Goal: Information Seeking & Learning: Compare options

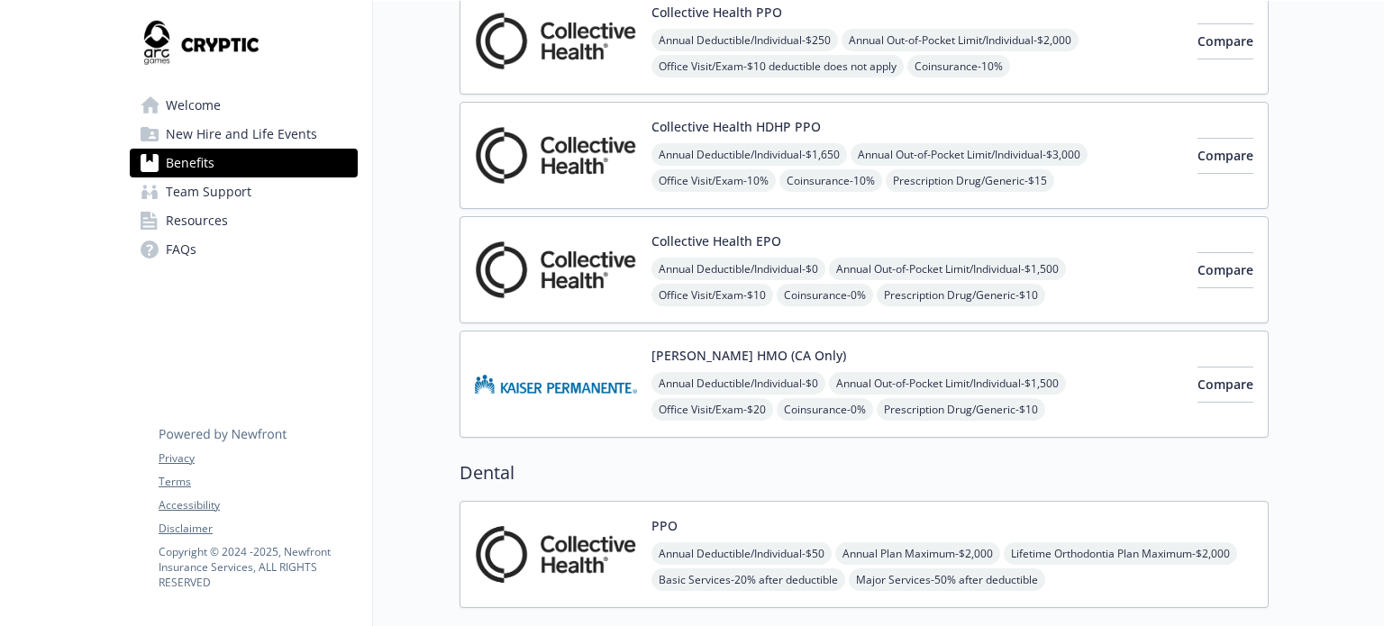
scroll to position [213, 0]
click at [1197, 269] on button "Compare" at bounding box center [1225, 270] width 56 height 36
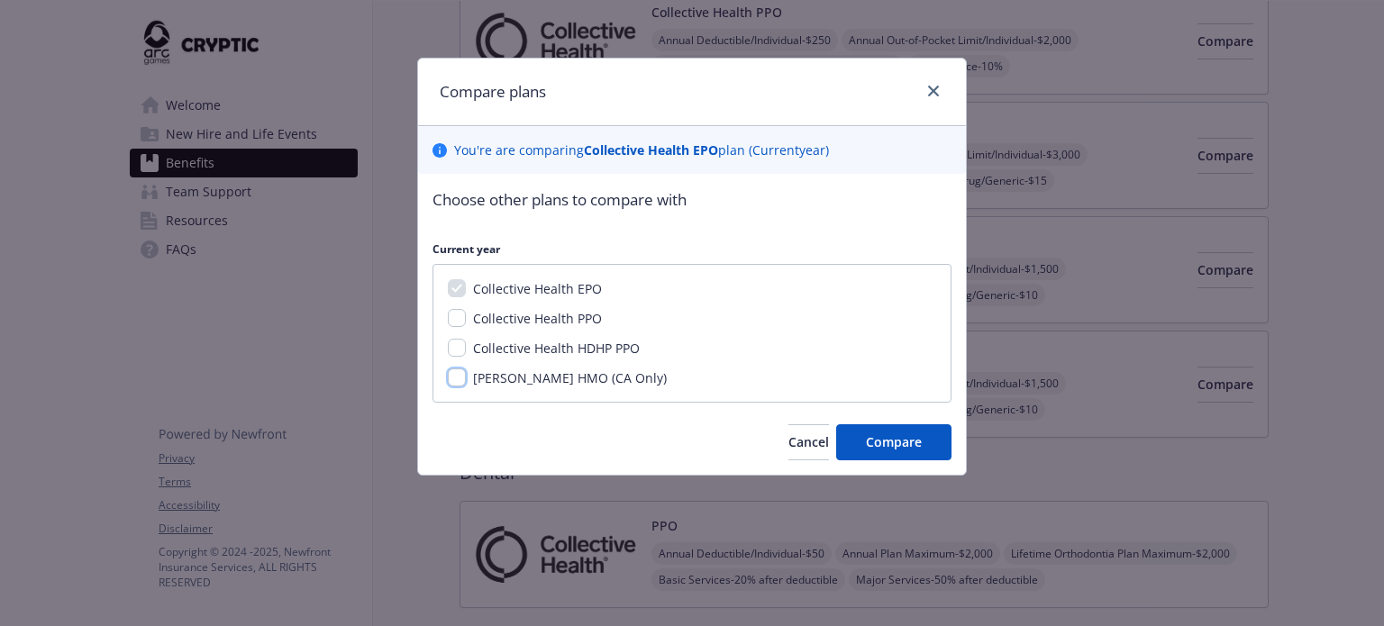
click at [454, 383] on input "[PERSON_NAME] HMO (CA Only)" at bounding box center [457, 378] width 18 height 18
checkbox input "true"
click at [880, 456] on button "Compare" at bounding box center [893, 442] width 115 height 36
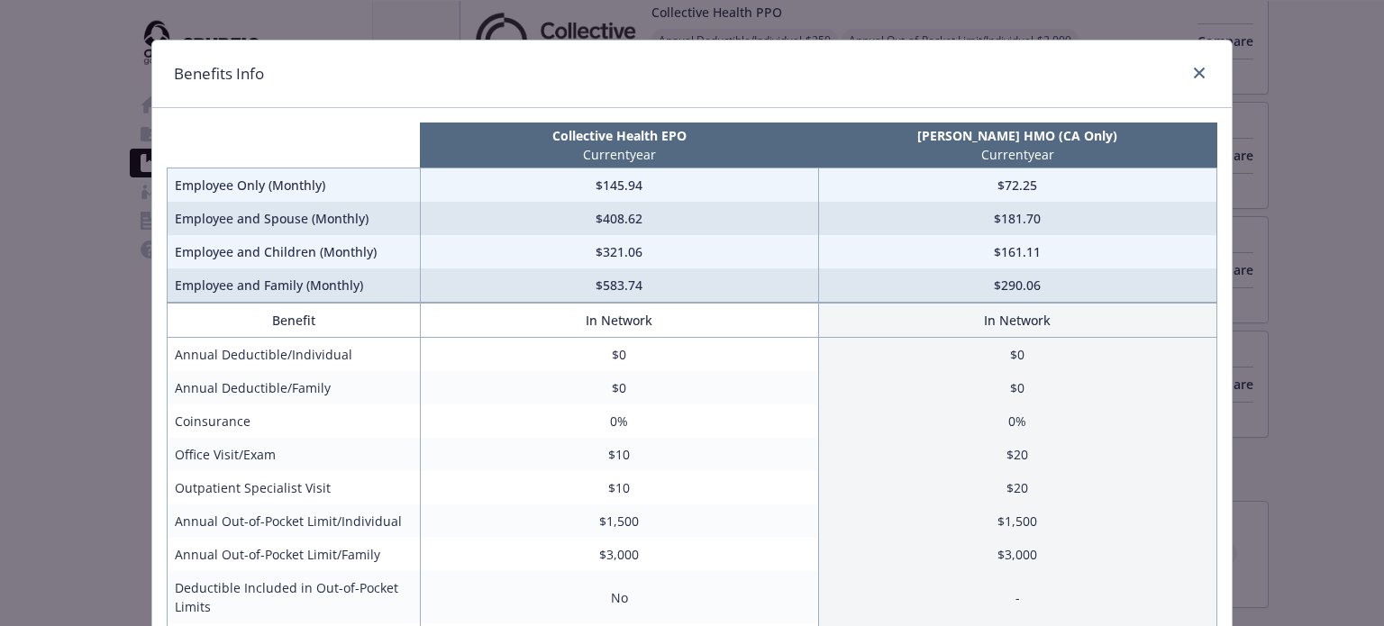
scroll to position [0, 0]
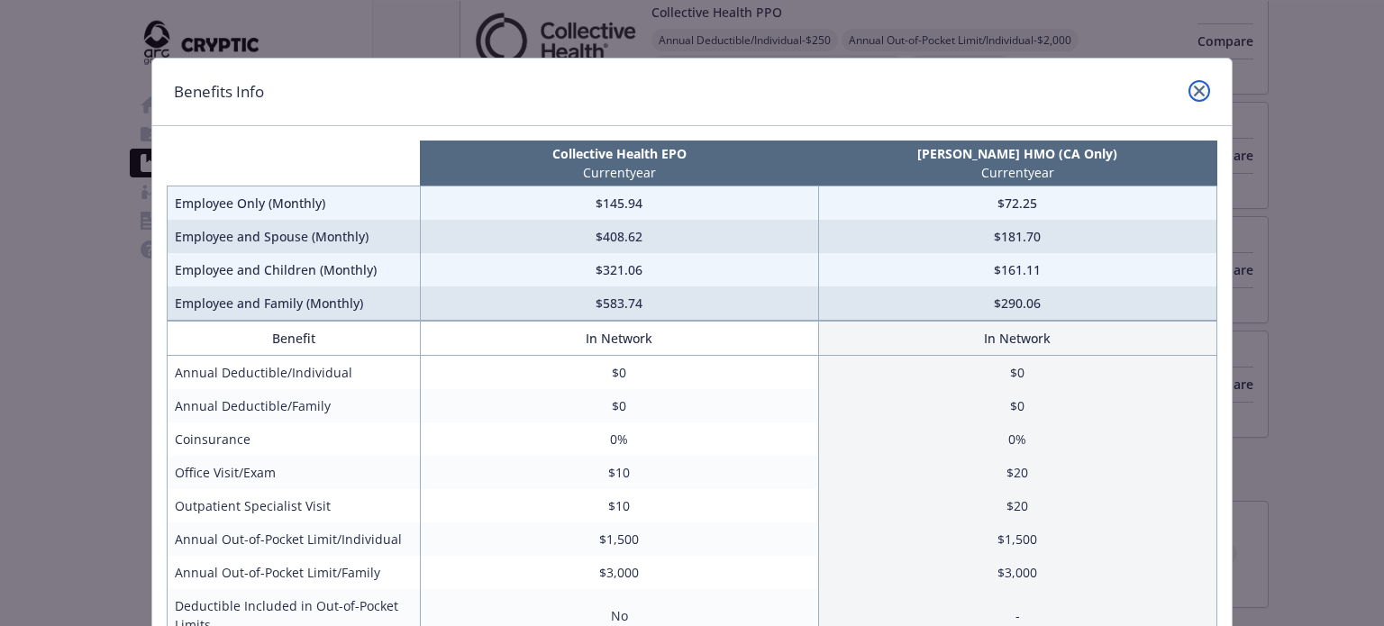
click at [1197, 86] on icon "close" at bounding box center [1199, 91] width 11 height 11
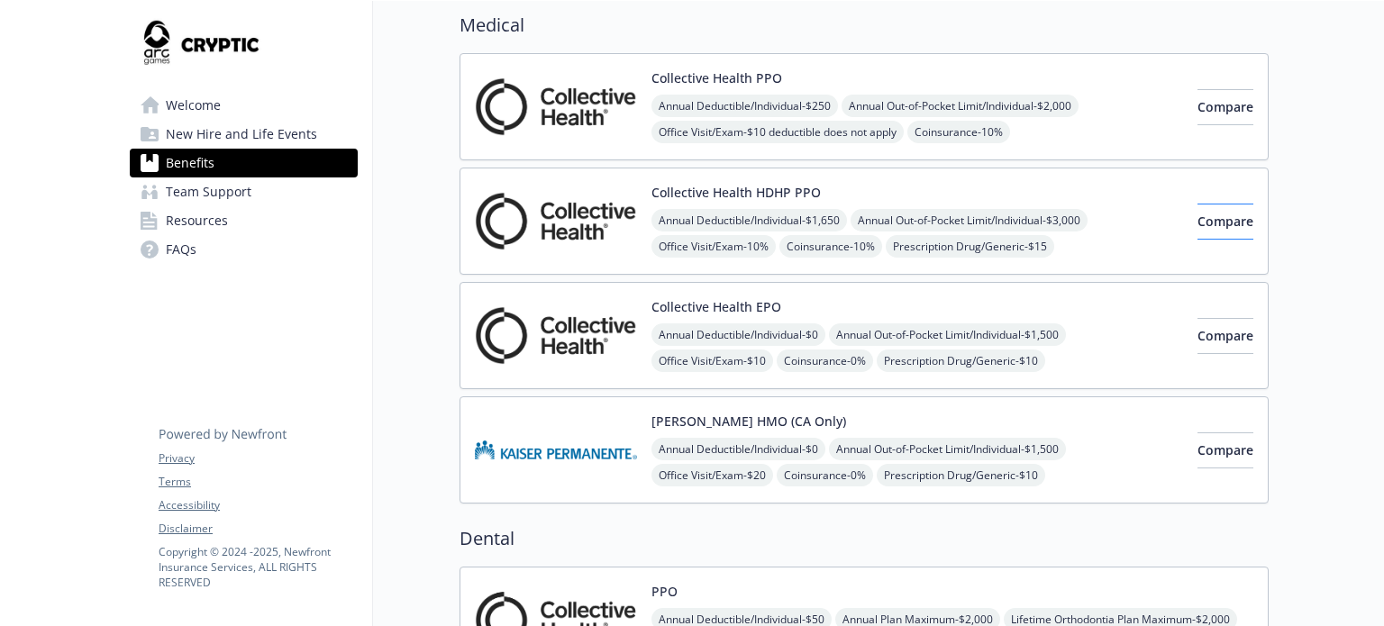
scroll to position [137, 0]
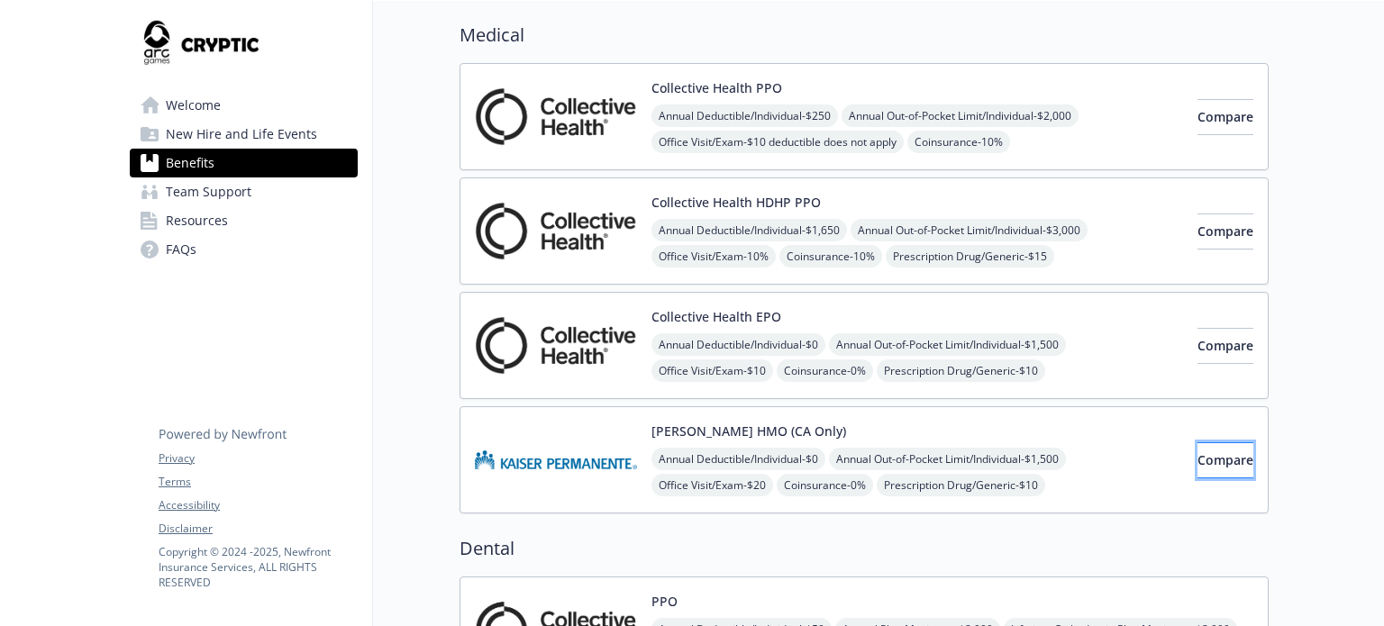
click at [1197, 451] on button "Compare" at bounding box center [1225, 460] width 56 height 36
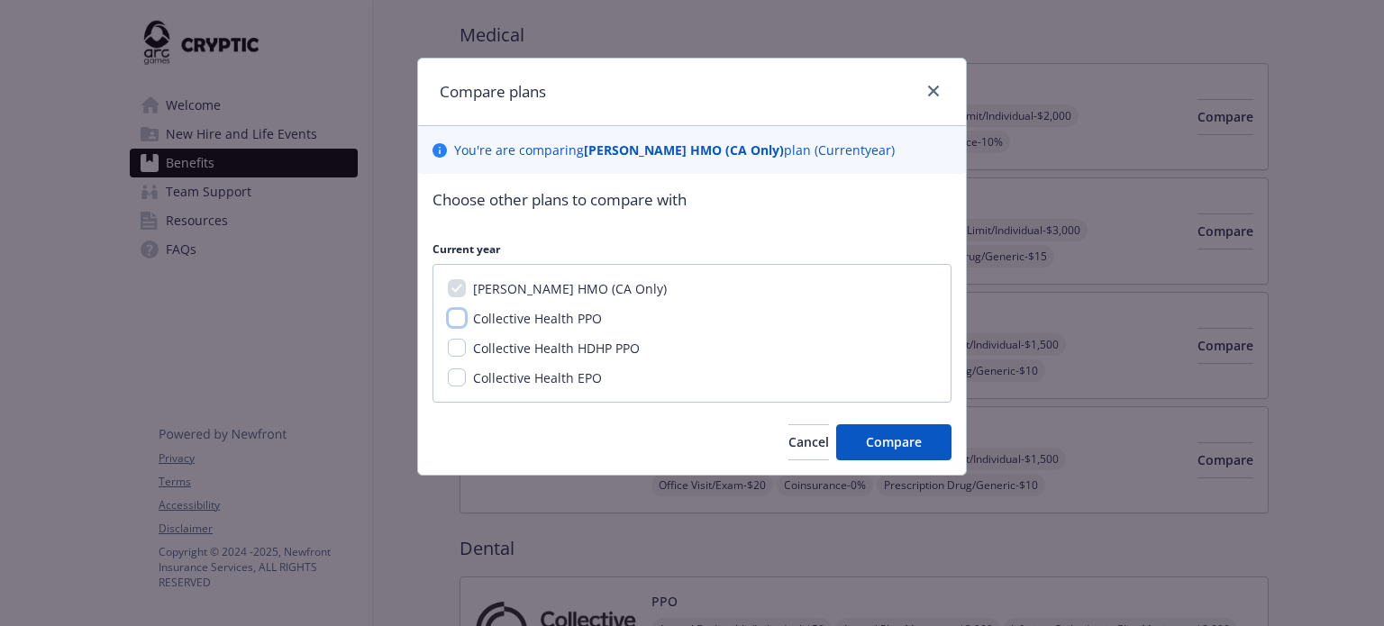
click at [458, 322] on input "Collective Health PPO" at bounding box center [457, 318] width 18 height 18
checkbox input "true"
click at [458, 345] on input "Collective Health HDHP PPO" at bounding box center [457, 348] width 18 height 18
checkbox input "true"
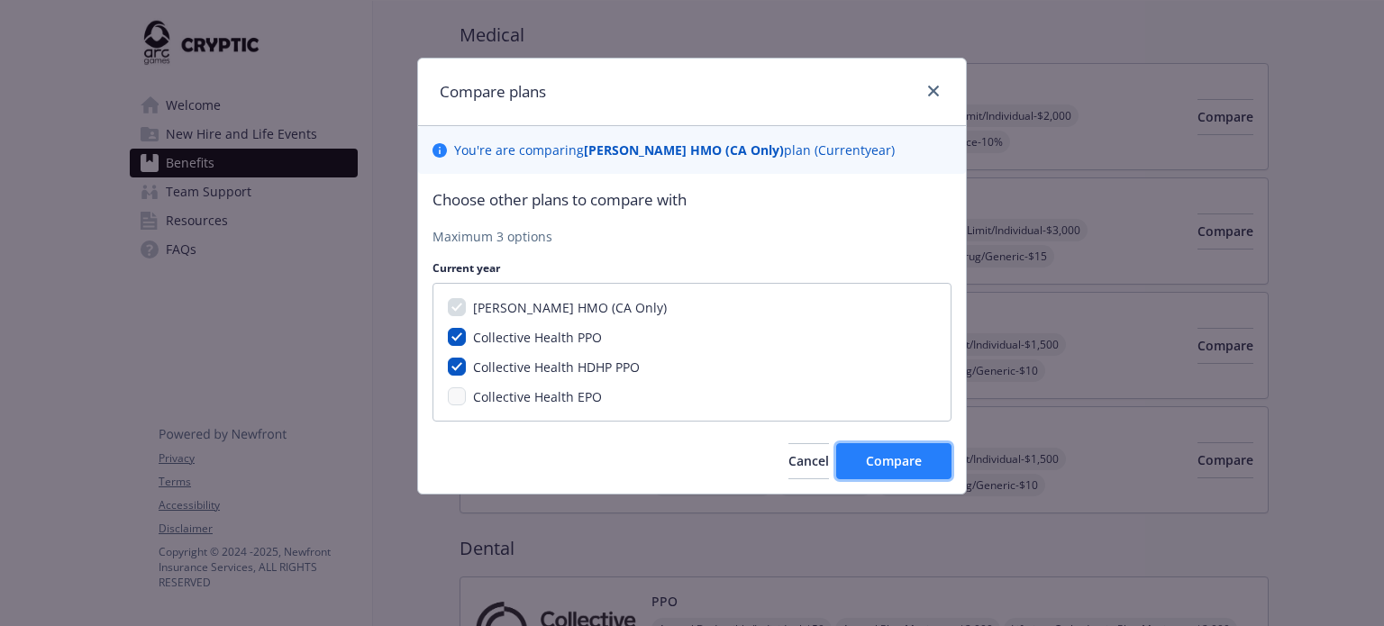
click at [867, 463] on span "Compare" at bounding box center [894, 460] width 56 height 17
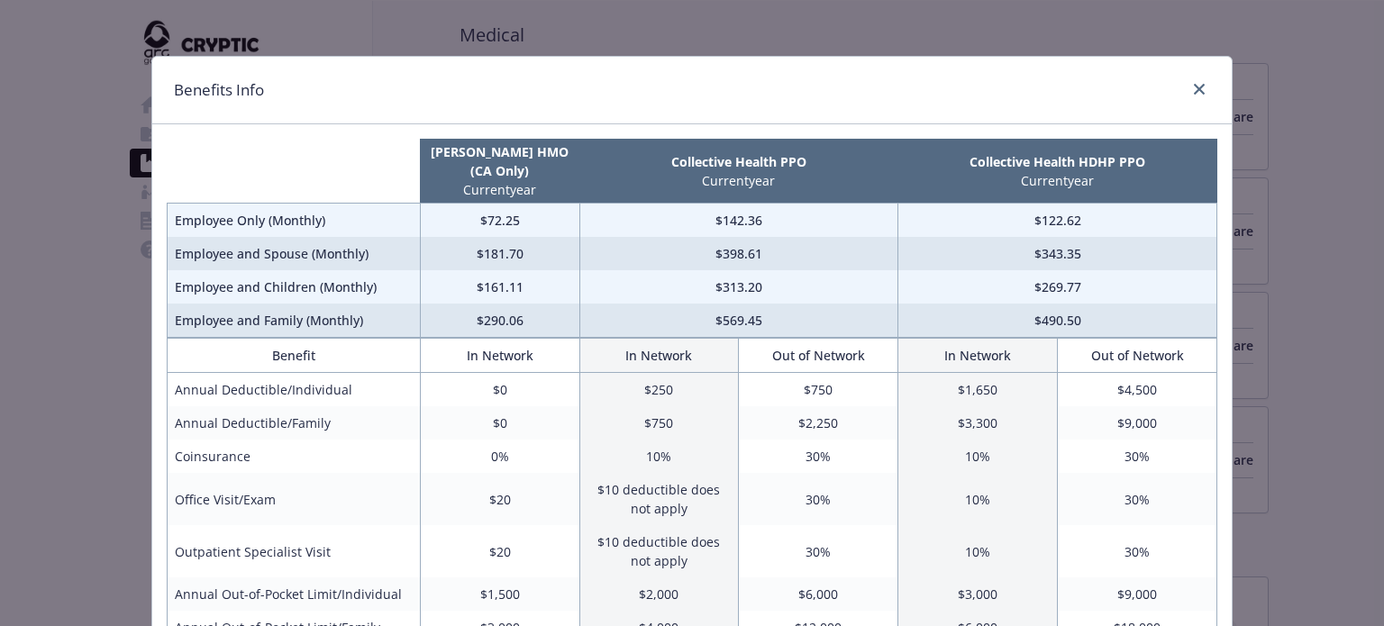
scroll to position [0, 0]
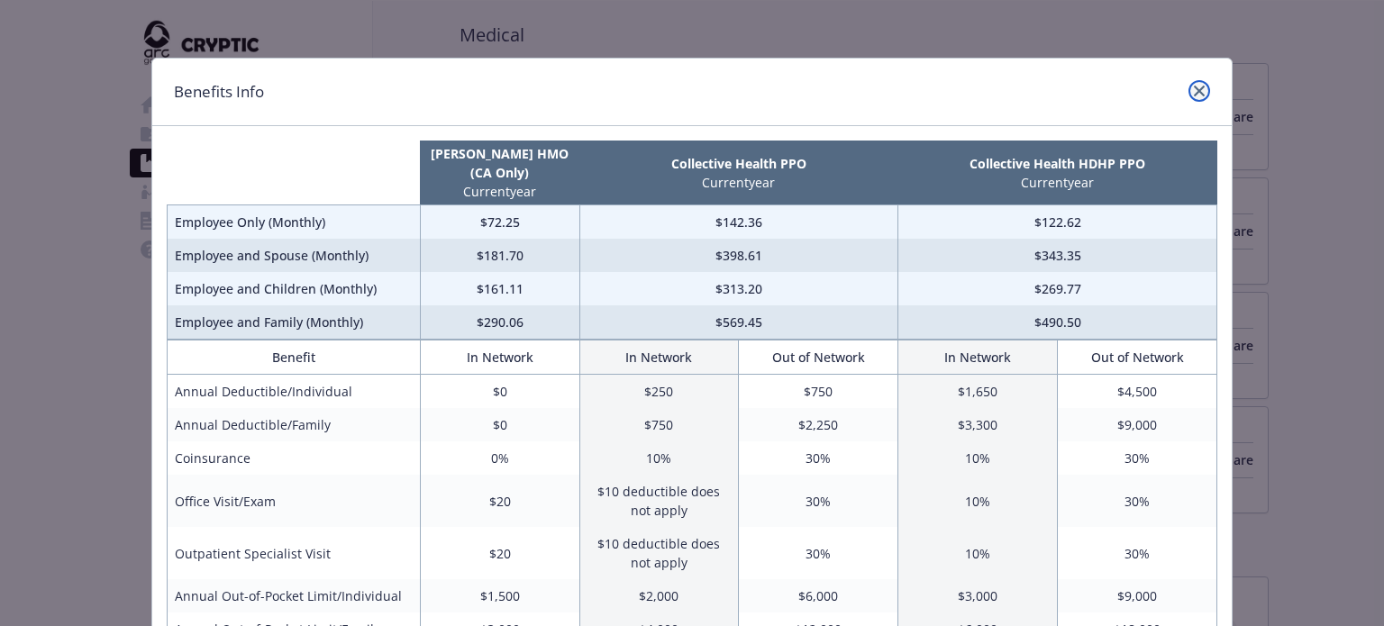
click at [1194, 91] on icon "close" at bounding box center [1199, 91] width 11 height 11
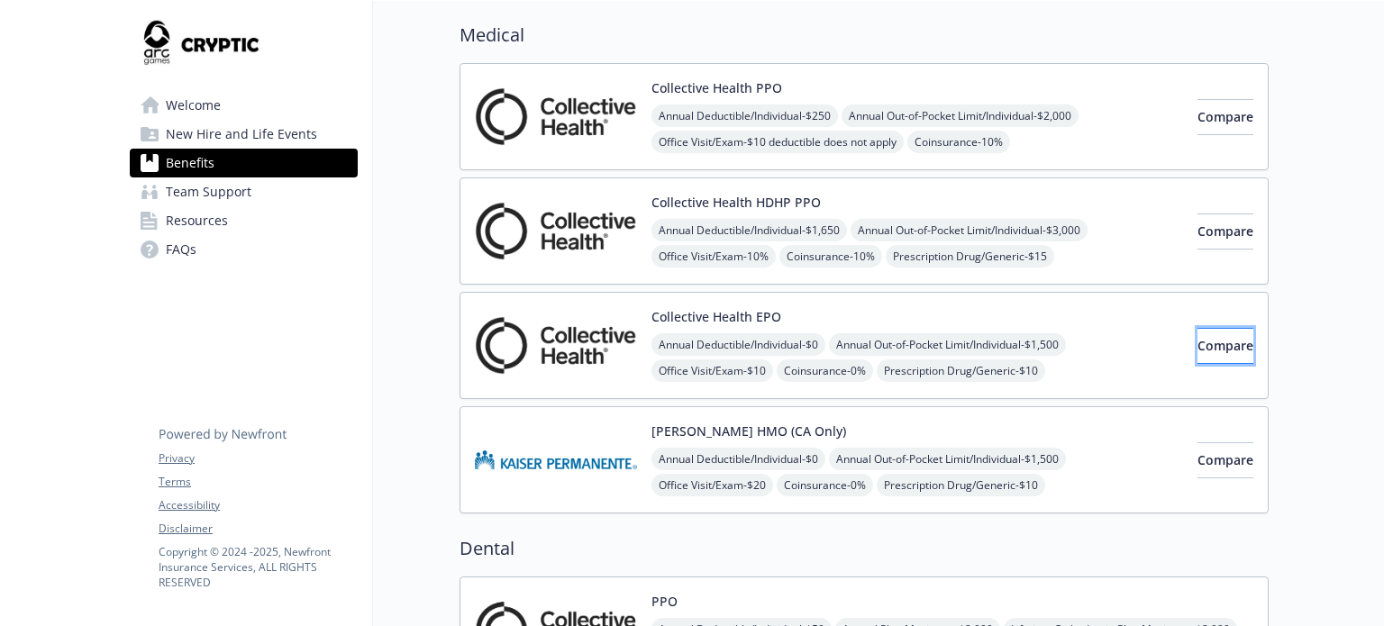
click at [1211, 358] on button "Compare" at bounding box center [1225, 346] width 56 height 36
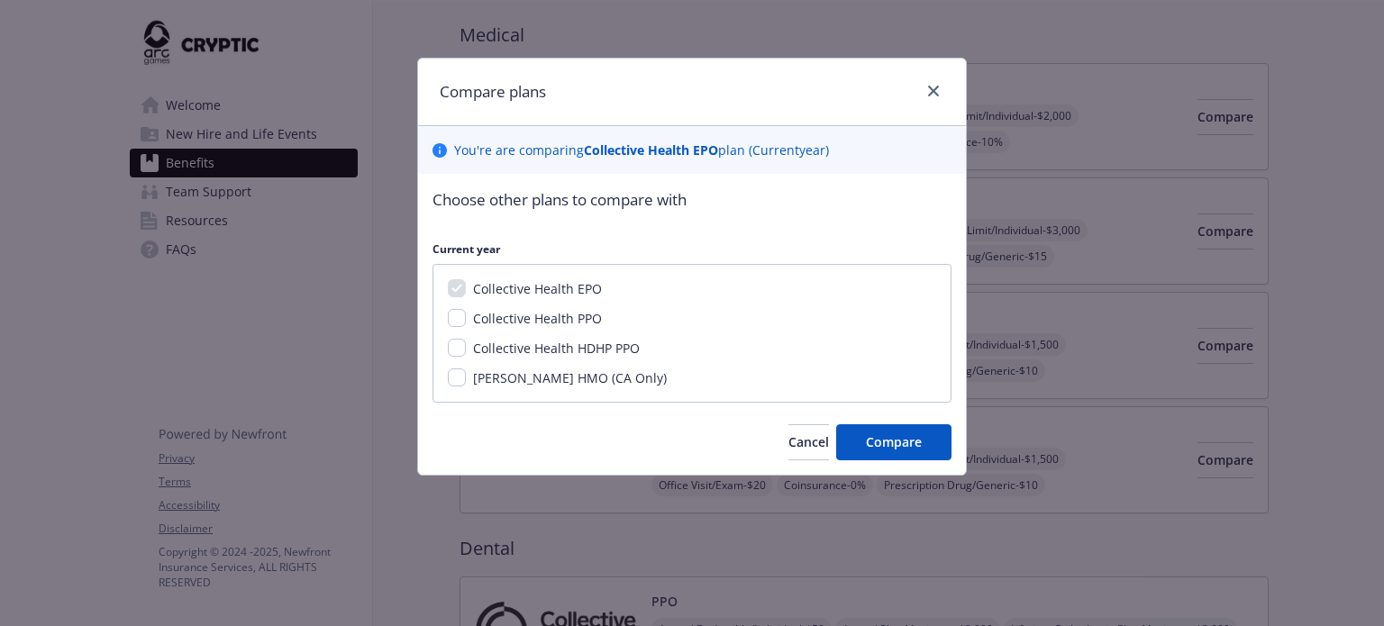
click at [573, 374] on span "[PERSON_NAME] HMO (CA Only)" at bounding box center [570, 377] width 194 height 17
click at [466, 374] on input "[PERSON_NAME] HMO (CA Only)" at bounding box center [457, 378] width 18 height 18
checkbox input "true"
click at [848, 443] on button "Compare" at bounding box center [893, 442] width 115 height 36
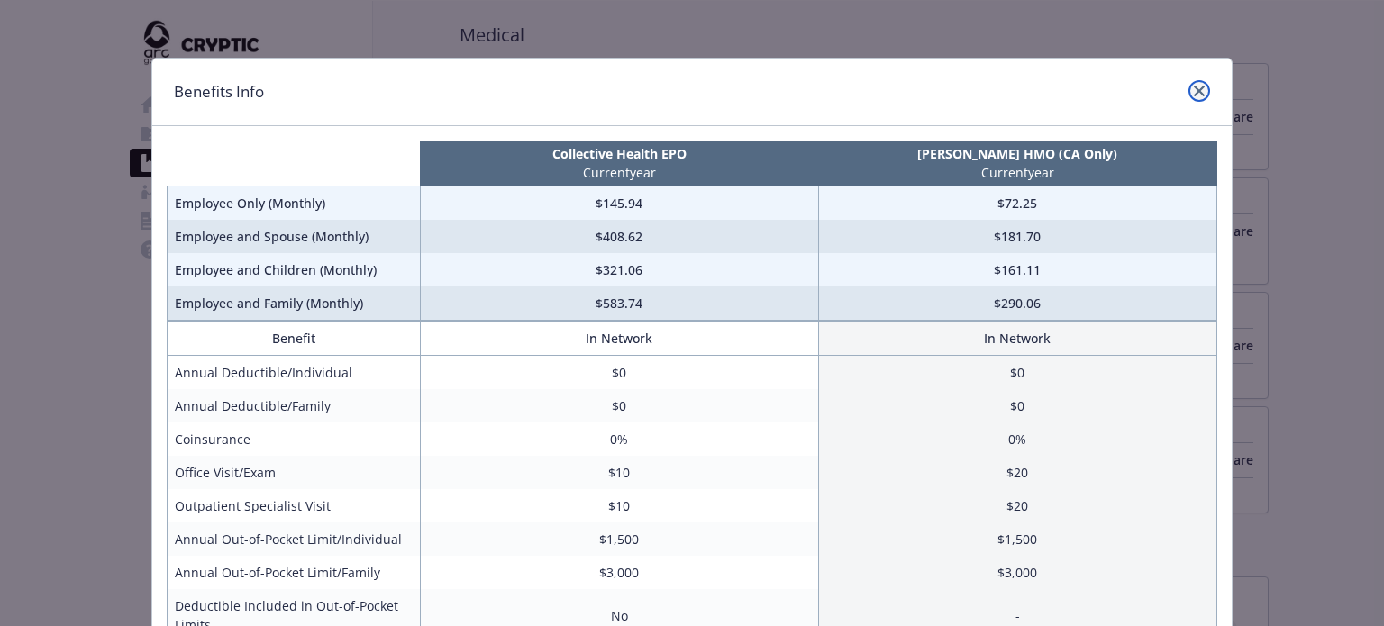
click at [1190, 80] on link "close" at bounding box center [1199, 91] width 22 height 22
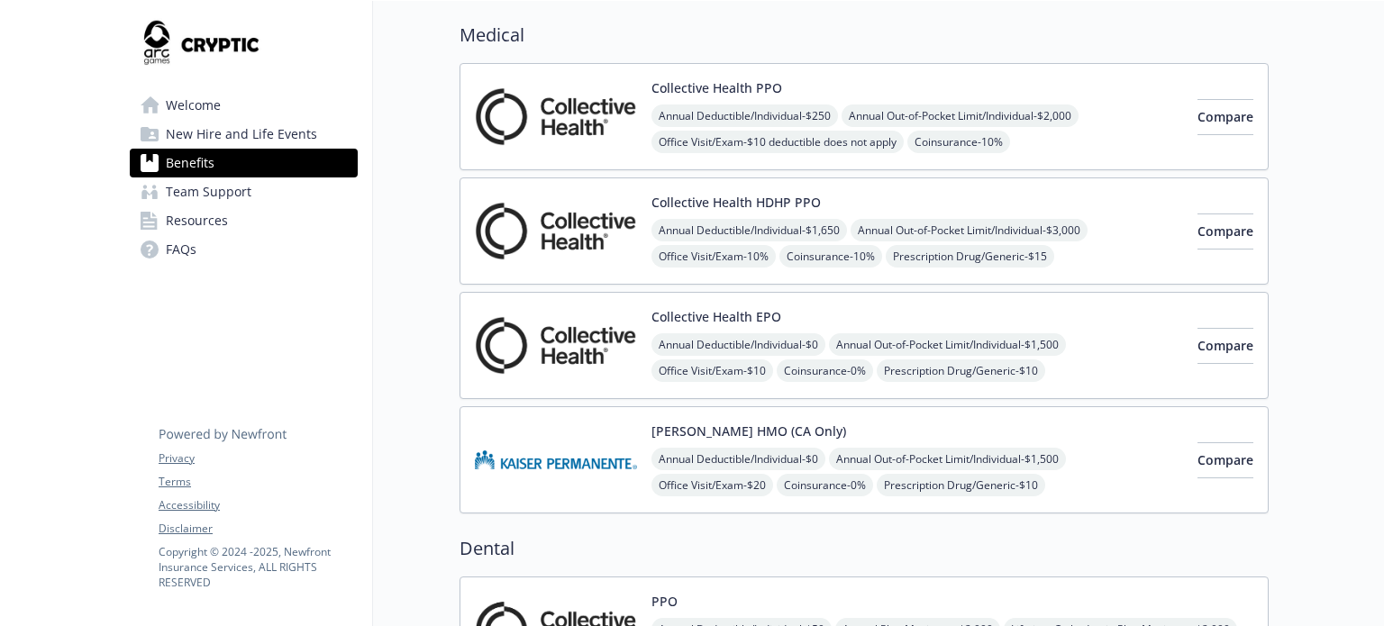
click at [533, 485] on img at bounding box center [556, 460] width 162 height 77
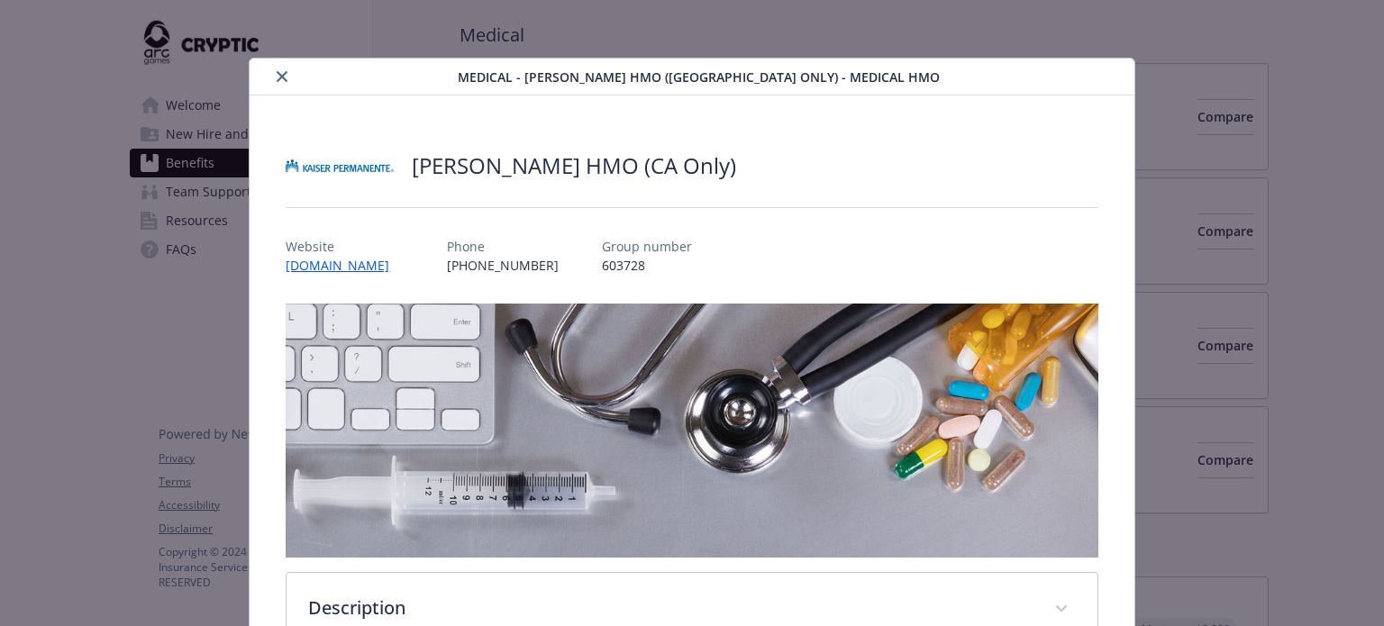
click at [277, 72] on icon "close" at bounding box center [282, 76] width 11 height 11
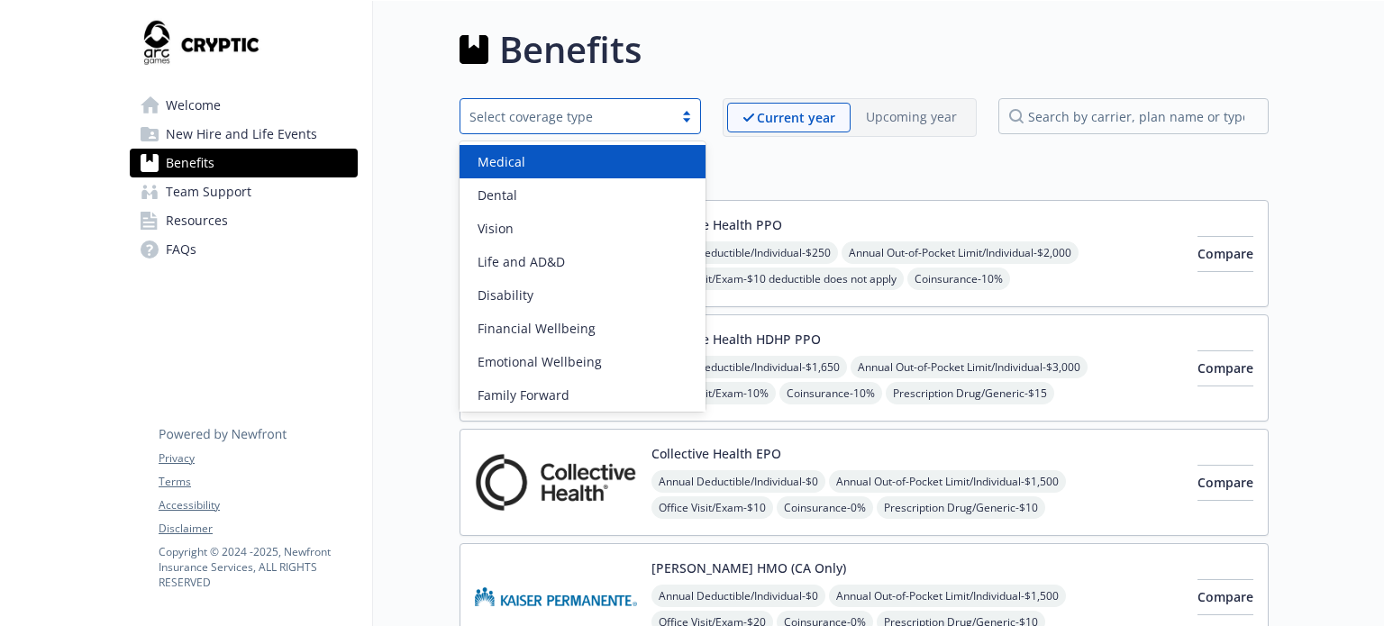
click at [628, 113] on div "Select coverage type" at bounding box center [566, 116] width 195 height 19
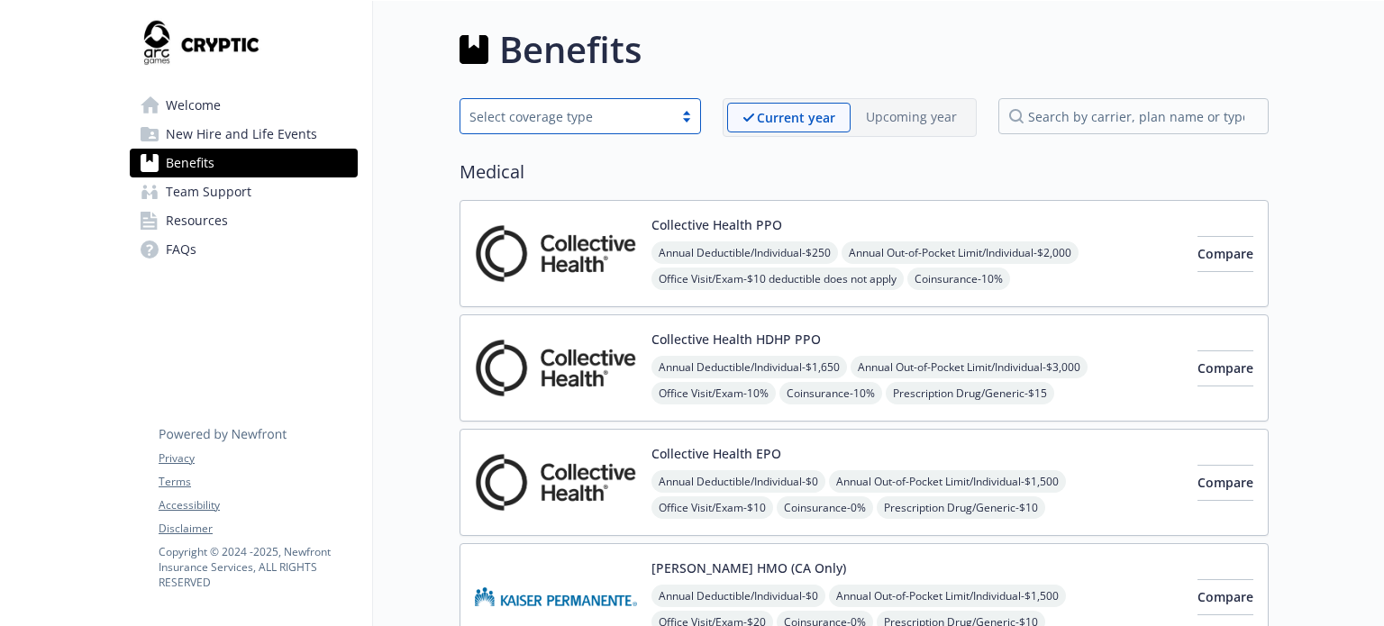
click at [628, 113] on div "Select coverage type" at bounding box center [566, 116] width 195 height 19
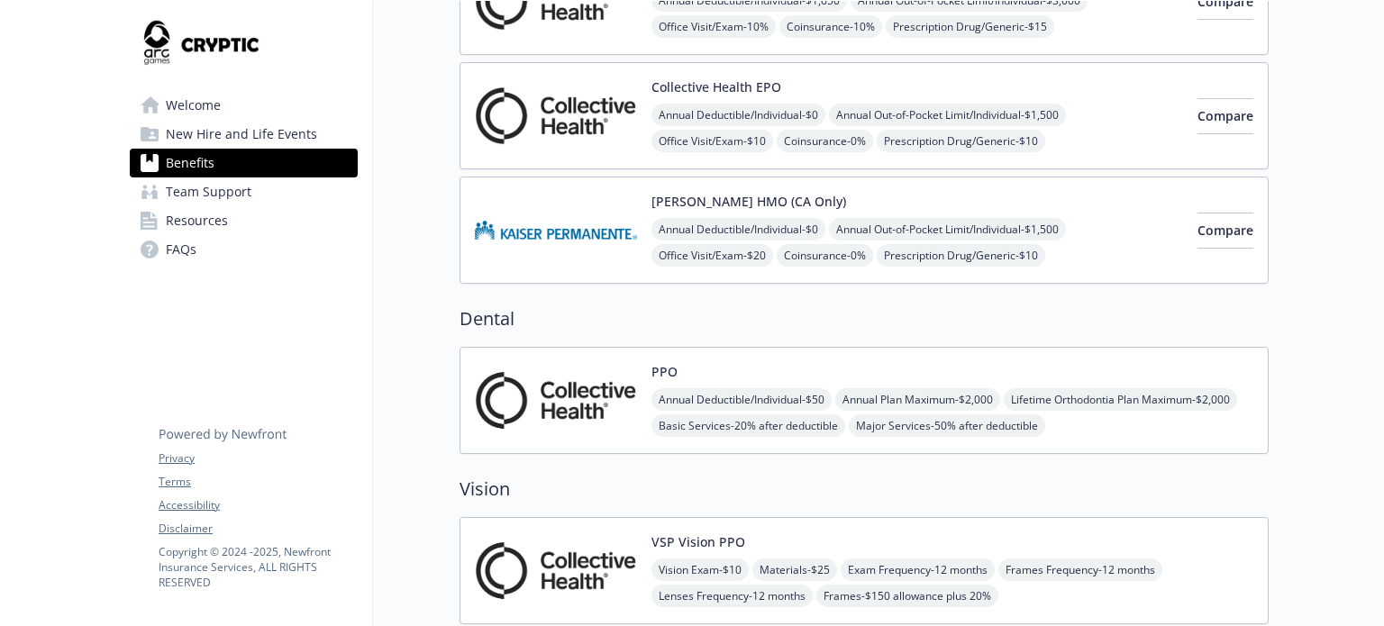
scroll to position [364, 0]
